Goal: Information Seeking & Learning: Get advice/opinions

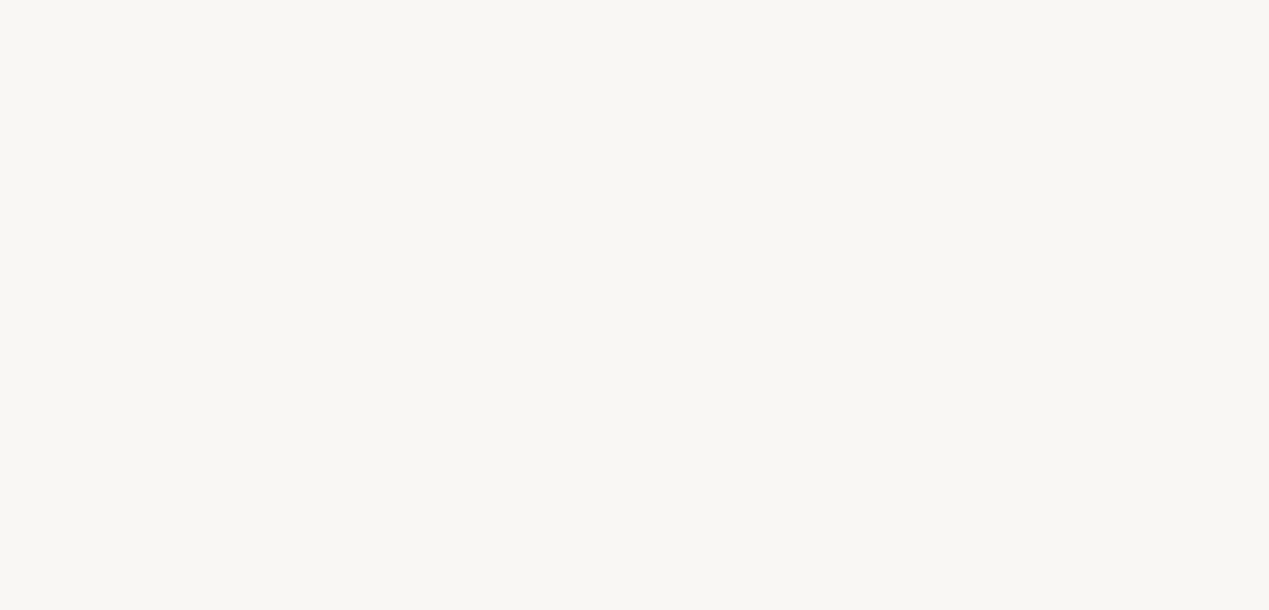
select select "US"
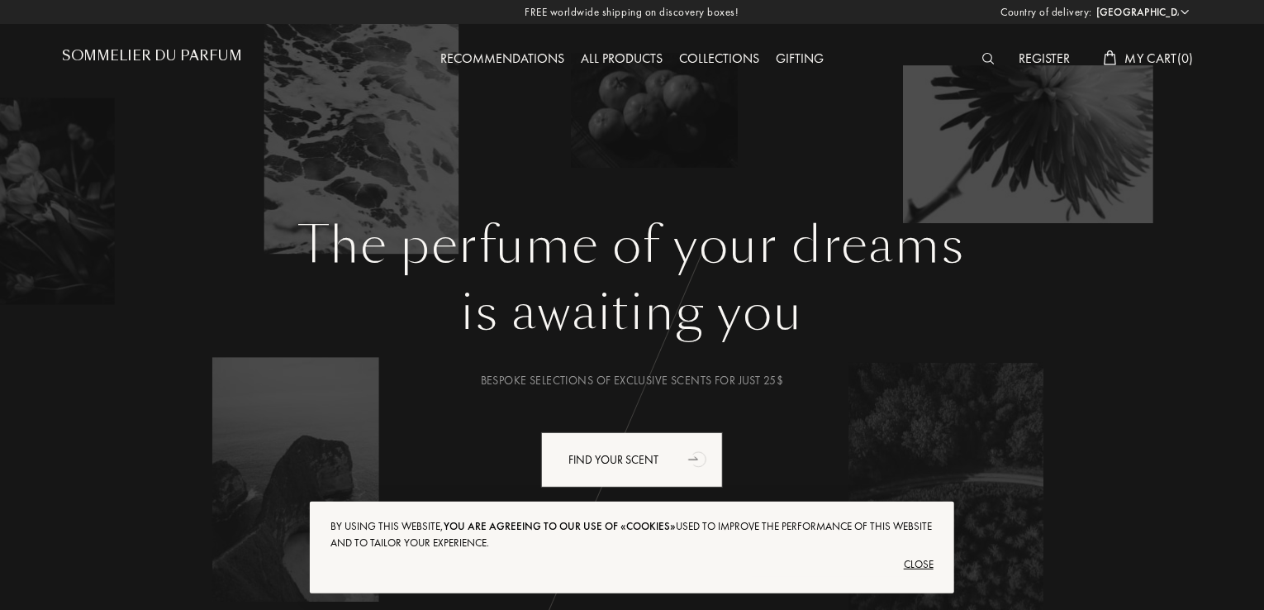
click at [524, 50] on div "Recommendations" at bounding box center [502, 59] width 140 height 21
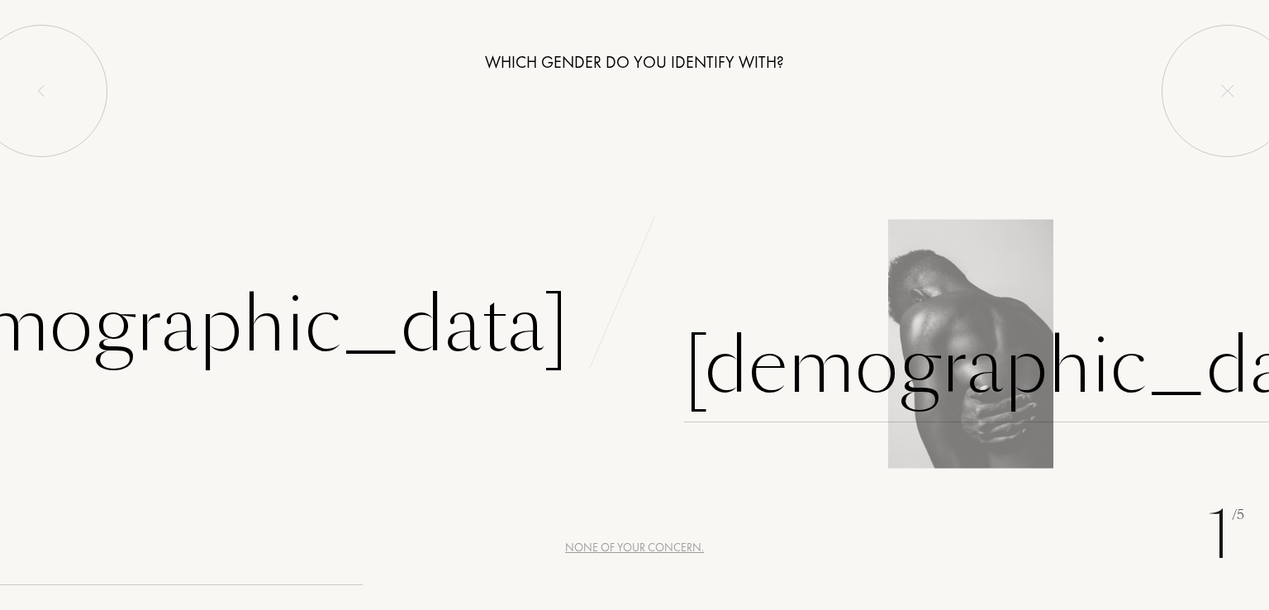
click at [779, 376] on div "[DEMOGRAPHIC_DATA]" at bounding box center [1029, 367] width 690 height 112
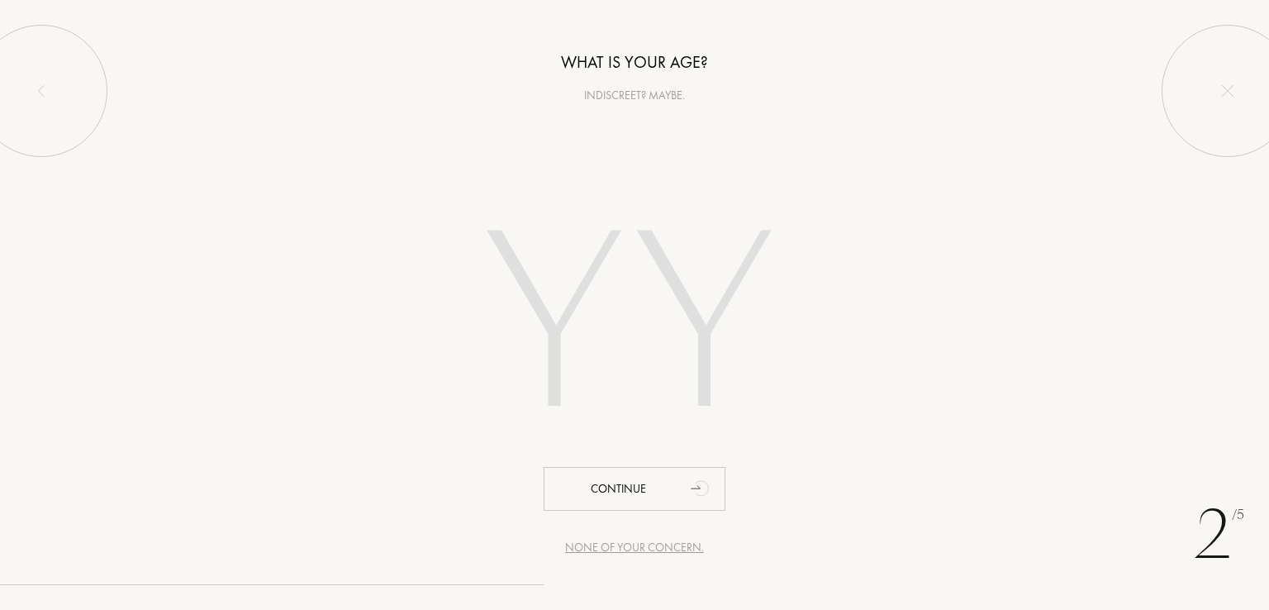
click at [638, 371] on input "number" at bounding box center [634, 329] width 471 height 335
click at [656, 548] on div "None of your concern." at bounding box center [634, 547] width 139 height 17
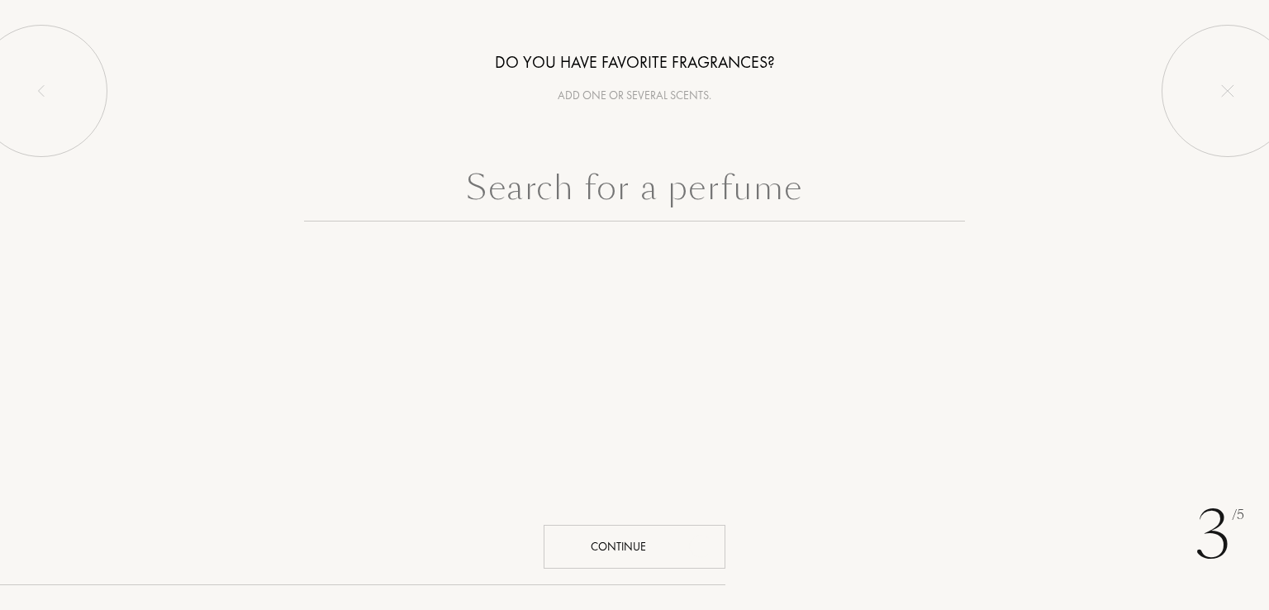
click at [656, 548] on div "Continue" at bounding box center [635, 547] width 182 height 44
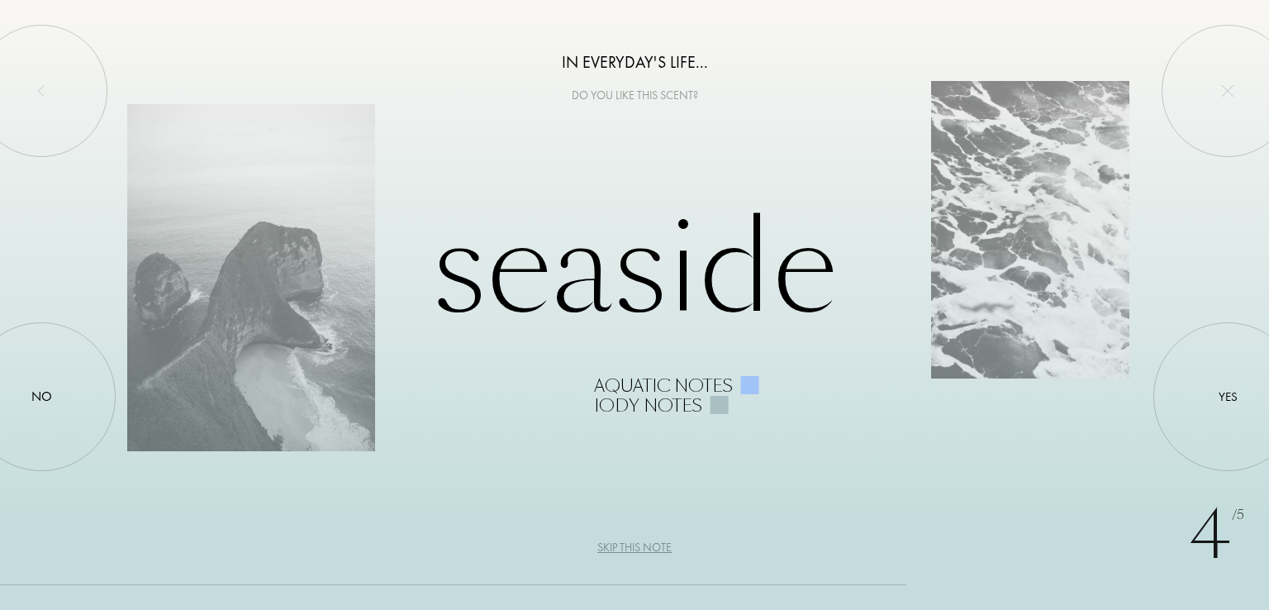
click at [637, 549] on div "Skip this note" at bounding box center [634, 547] width 74 height 17
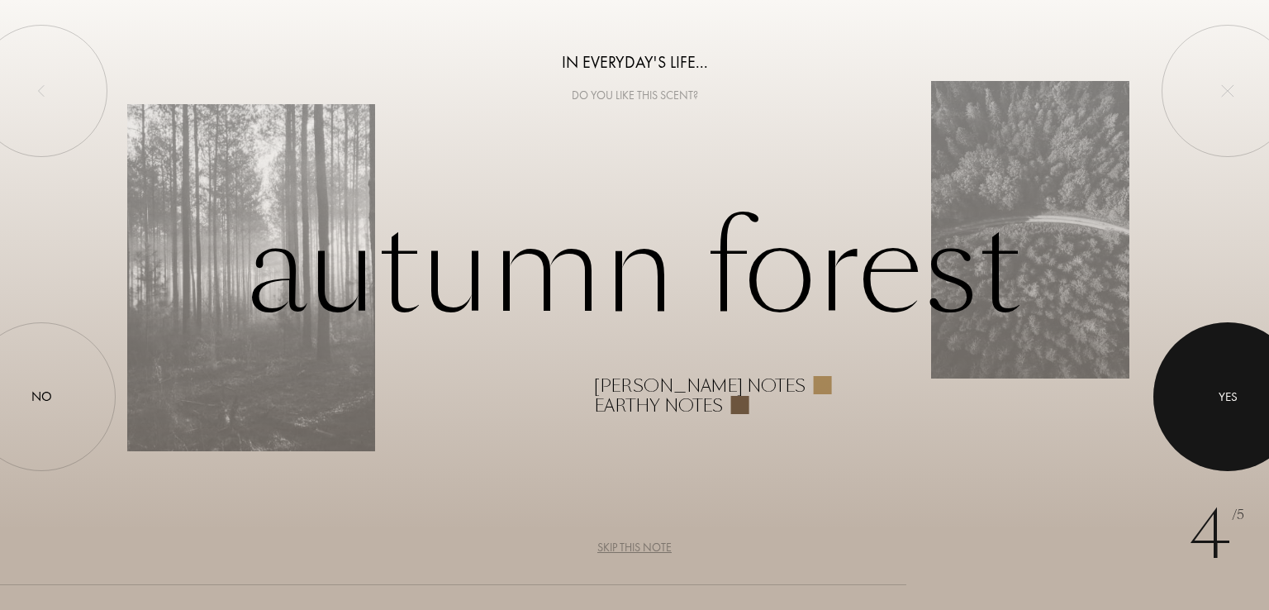
click at [1249, 384] on div at bounding box center [1227, 396] width 149 height 149
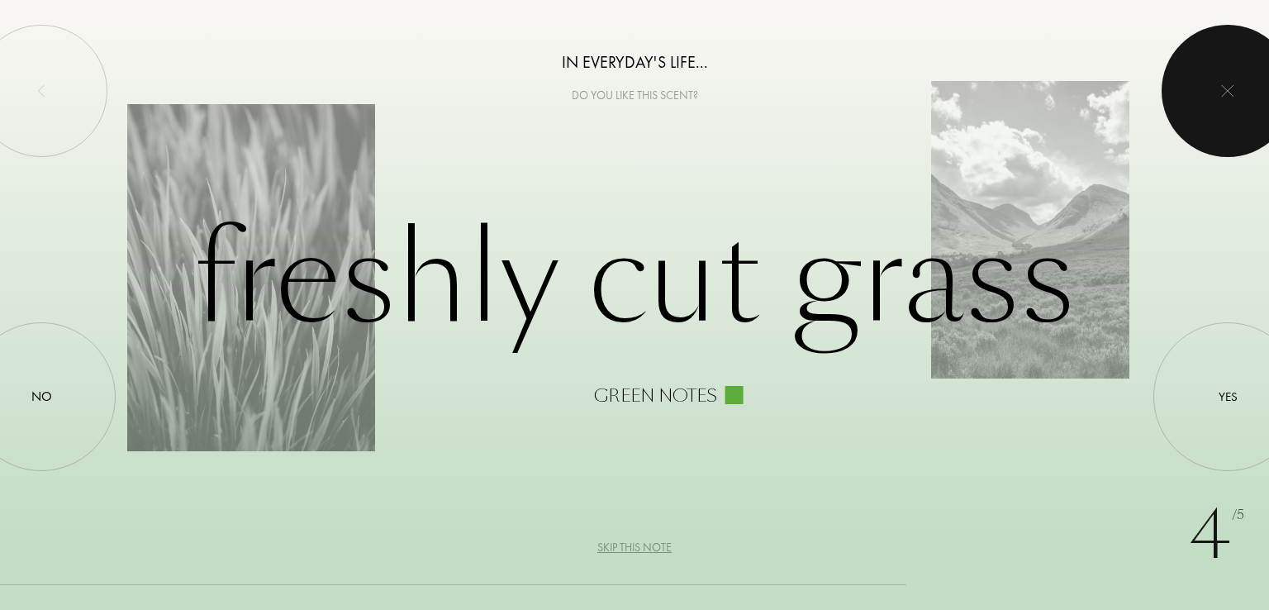
click at [1234, 75] on div at bounding box center [1228, 91] width 132 height 132
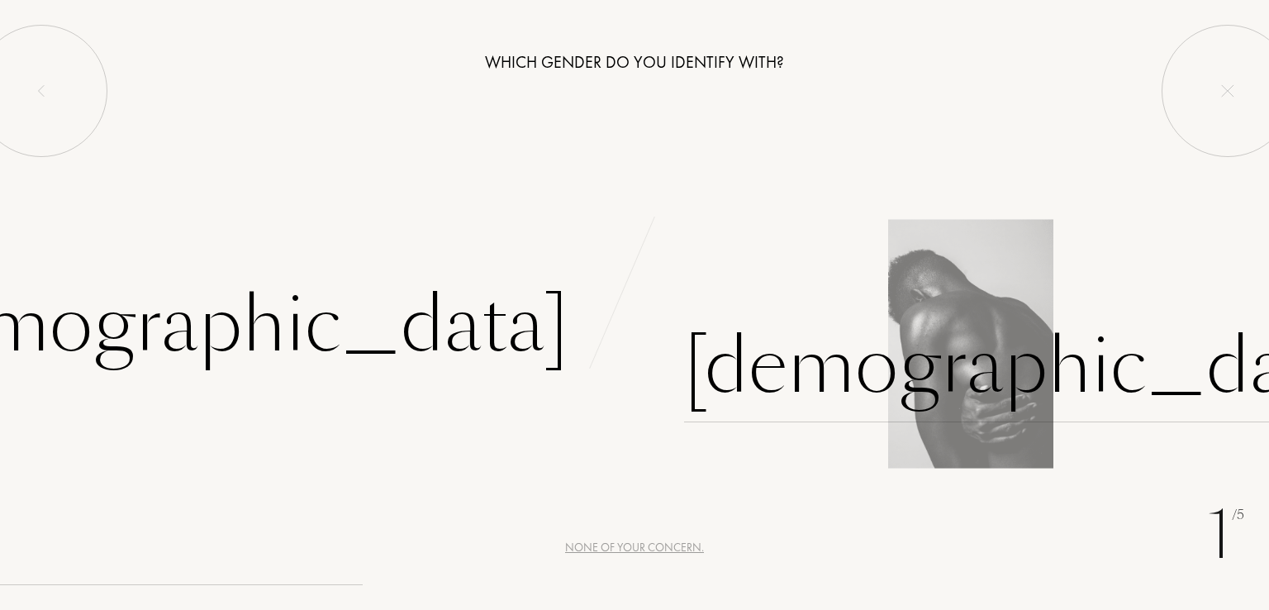
click at [770, 368] on div "[DEMOGRAPHIC_DATA]" at bounding box center [1029, 367] width 690 height 112
